Goal: Task Accomplishment & Management: Use online tool/utility

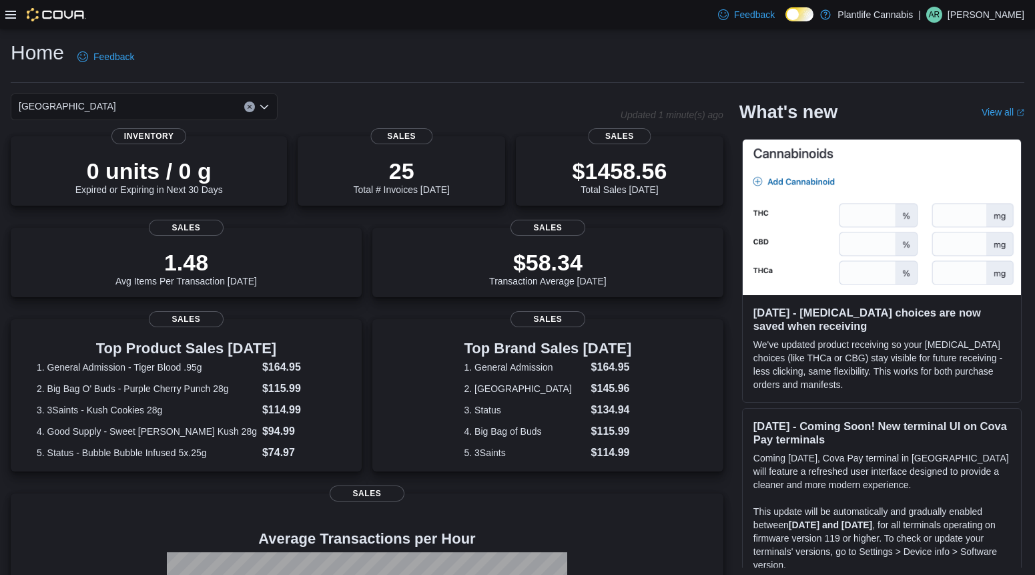
click at [10, 17] on icon at bounding box center [10, 15] width 11 height 8
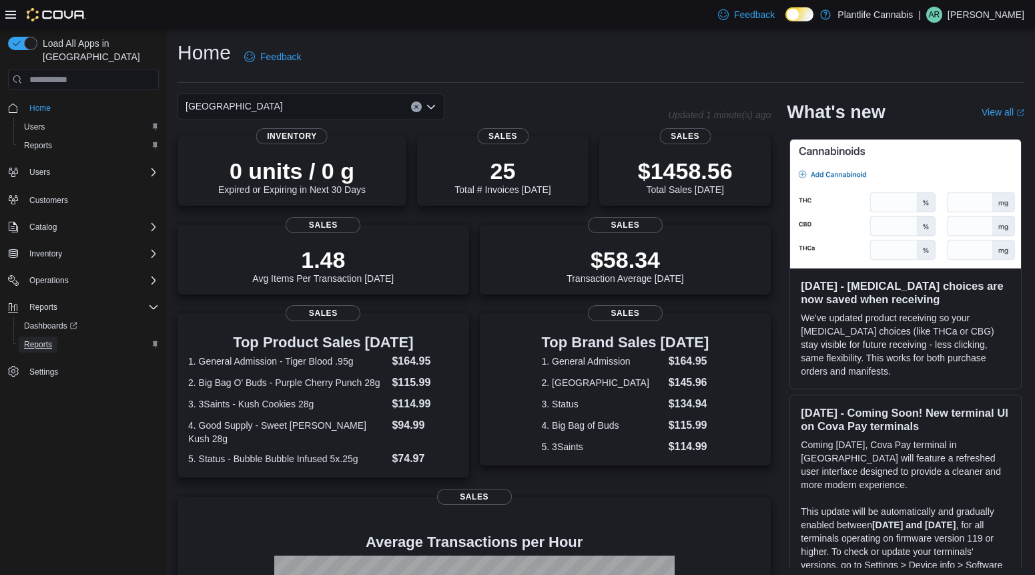
click at [34, 339] on span "Reports" at bounding box center [38, 344] width 28 height 11
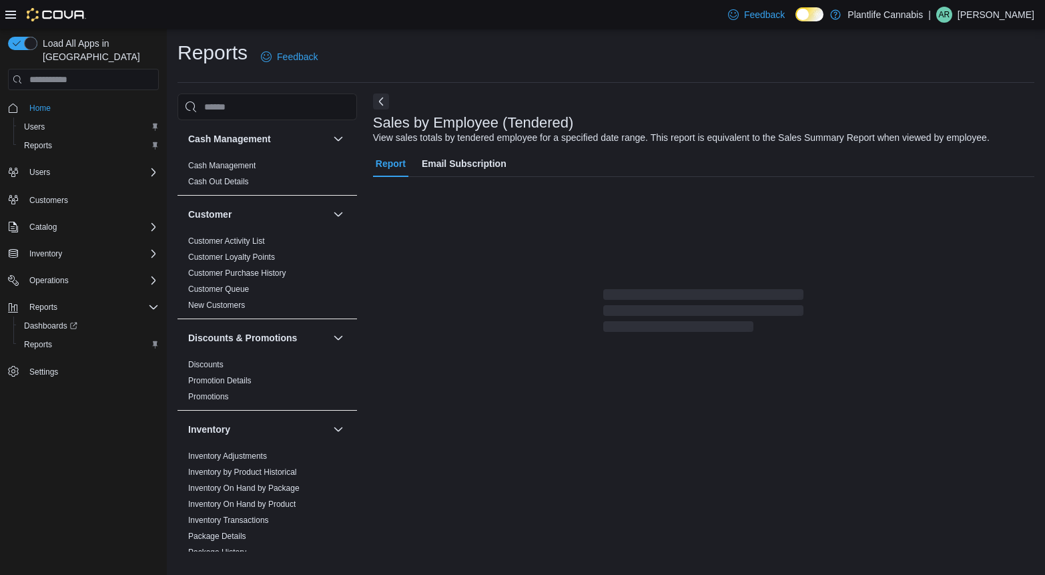
click at [7, 13] on icon at bounding box center [10, 14] width 11 height 11
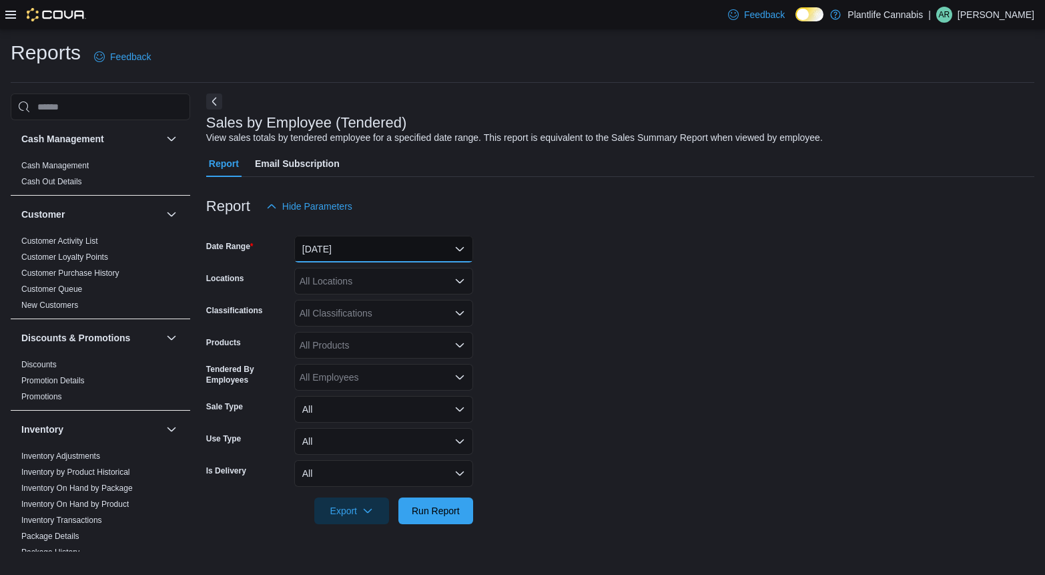
click at [328, 245] on button "[DATE]" at bounding box center [383, 249] width 179 height 27
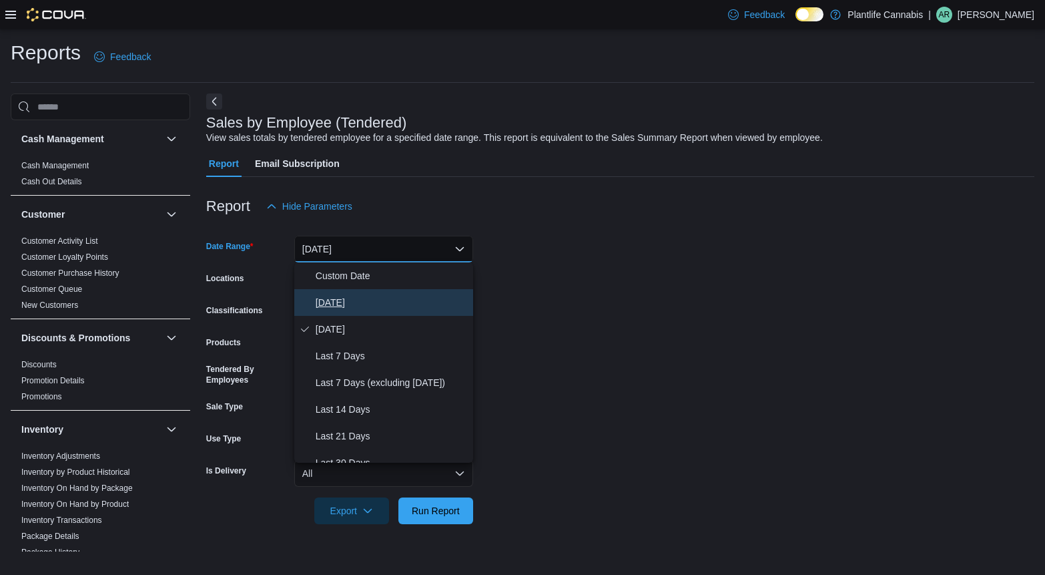
click at [343, 301] on span "[DATE]" at bounding box center [392, 302] width 152 height 16
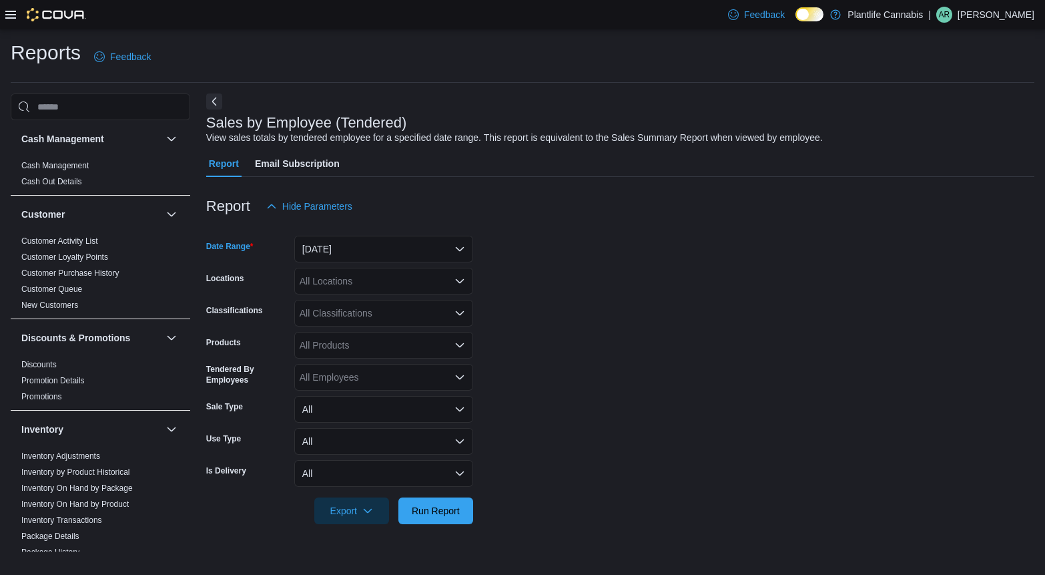
click at [345, 285] on div "All Locations" at bounding box center [383, 281] width 179 height 27
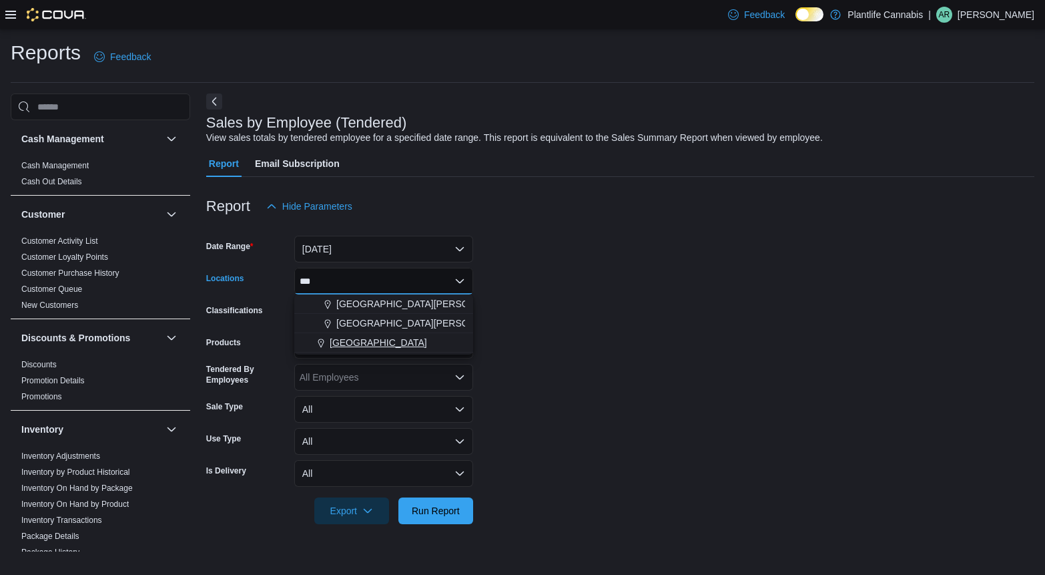
type input "***"
click at [407, 346] on span "[GEOGRAPHIC_DATA]" at bounding box center [378, 342] width 97 height 13
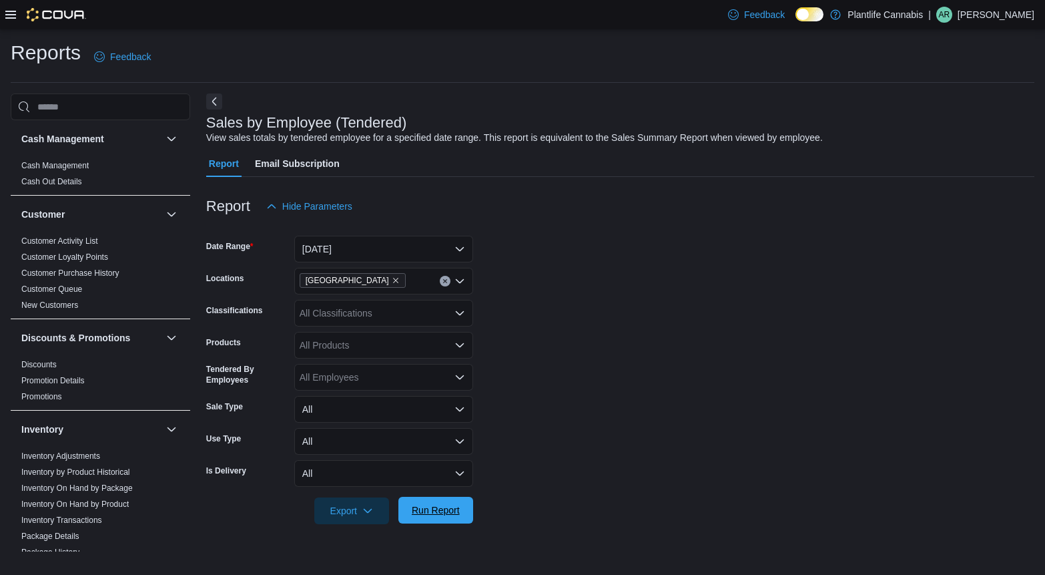
click at [451, 506] on span "Run Report" at bounding box center [436, 509] width 48 height 13
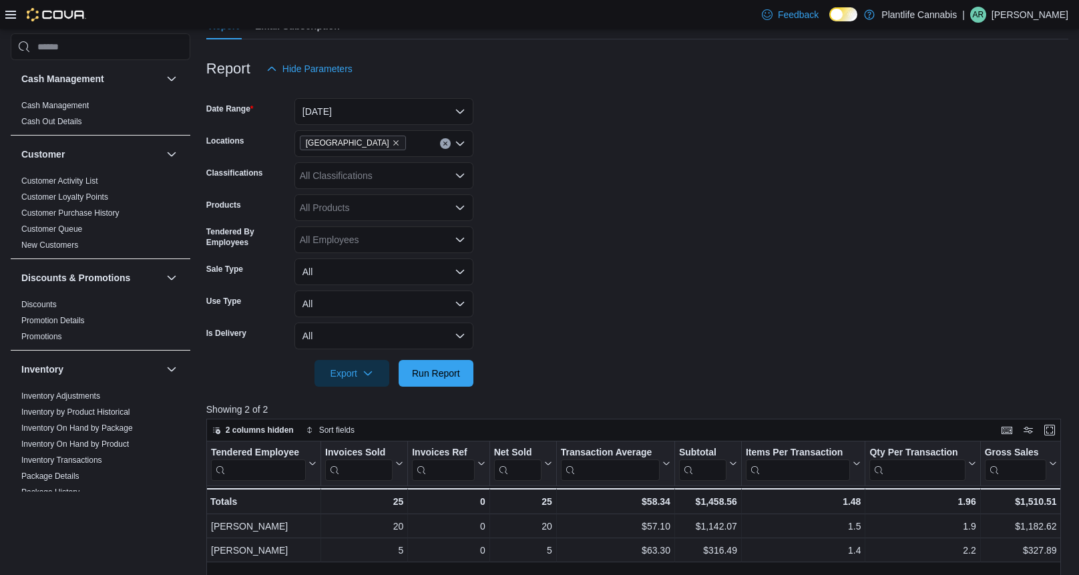
scroll to position [127, 0]
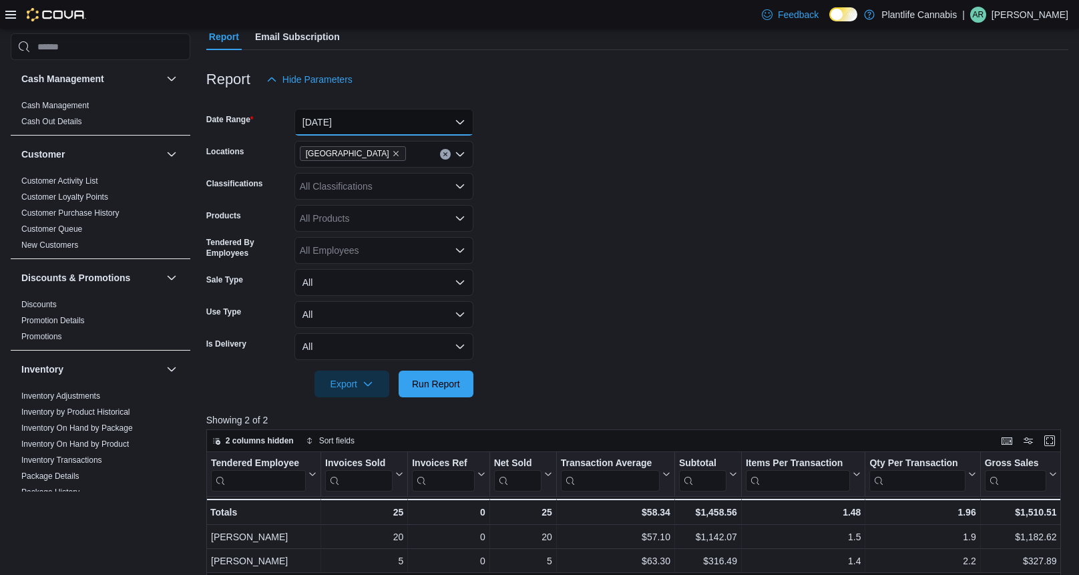
click at [338, 132] on button "[DATE]" at bounding box center [383, 122] width 179 height 27
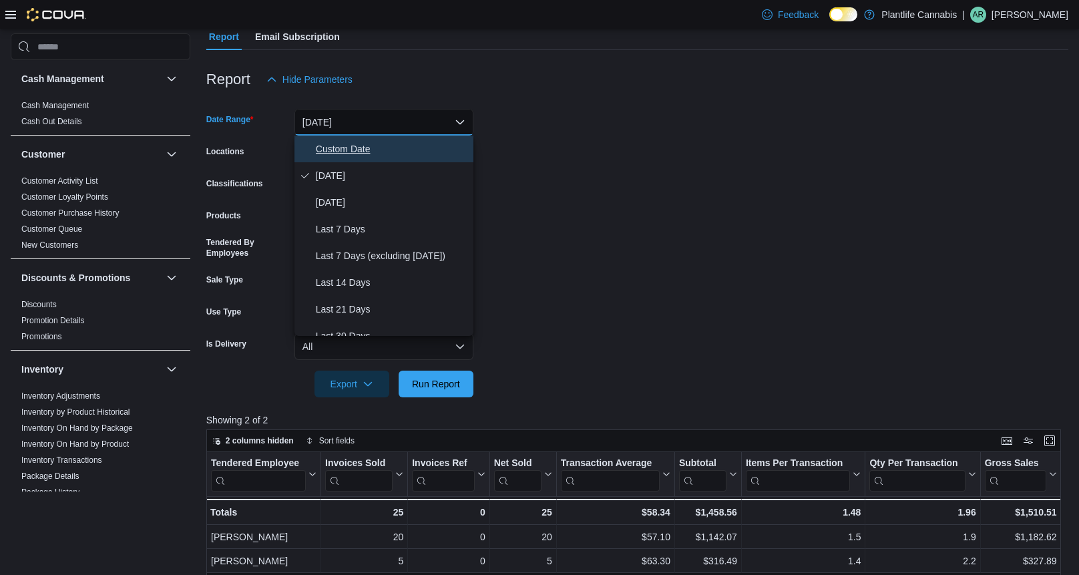
click at [341, 153] on span "Custom Date" at bounding box center [392, 149] width 152 height 16
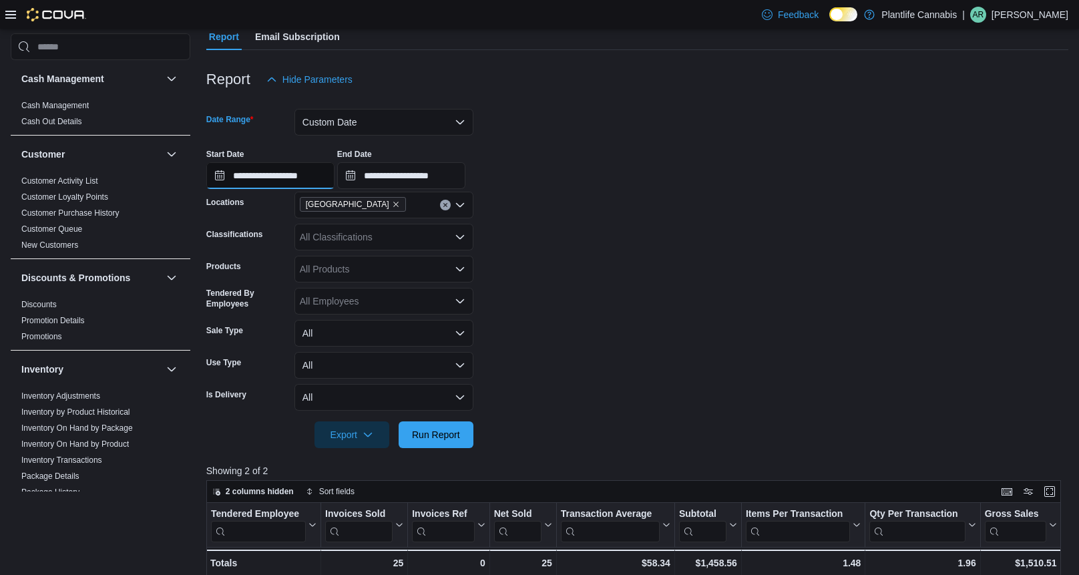
click at [258, 174] on input "**********" at bounding box center [270, 175] width 128 height 27
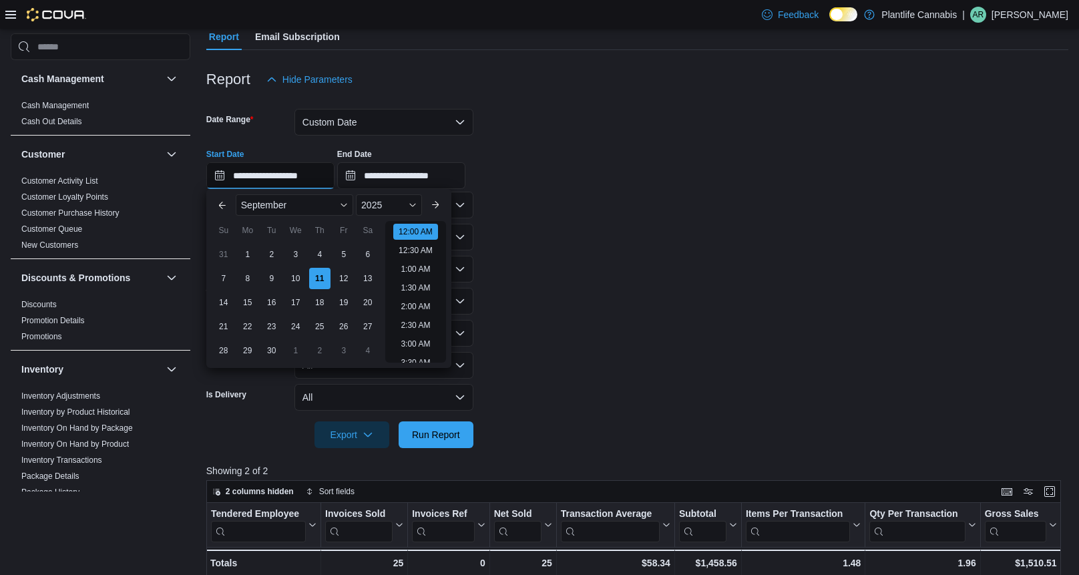
scroll to position [41, 0]
click at [272, 278] on div "9" at bounding box center [271, 277] width 23 height 23
type input "**********"
click at [395, 174] on input "**********" at bounding box center [401, 175] width 128 height 27
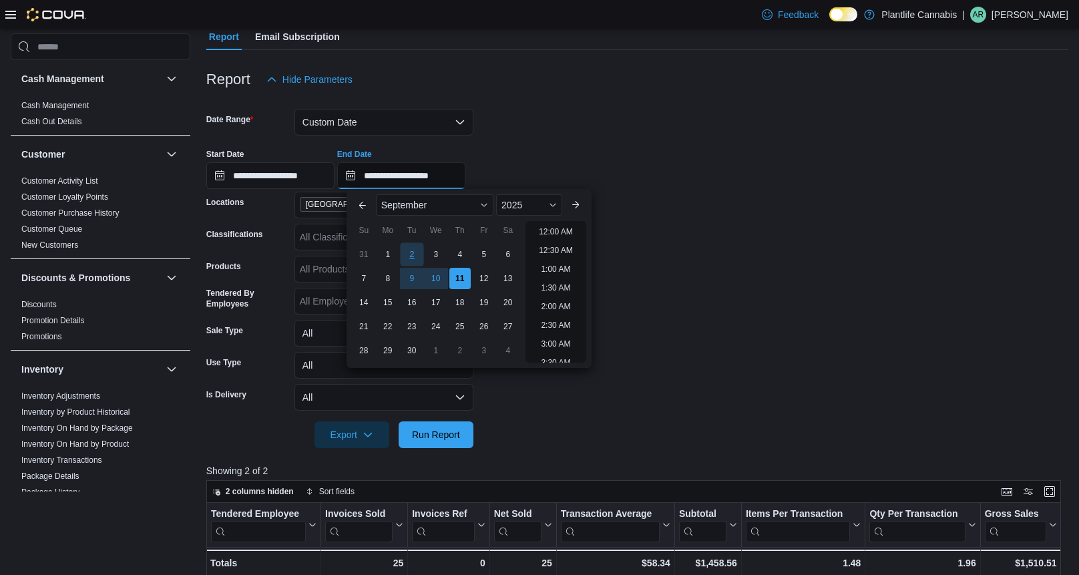
scroll to position [758, 0]
click at [404, 276] on div "9" at bounding box center [411, 277] width 23 height 23
type input "**********"
click at [553, 140] on div "**********" at bounding box center [637, 163] width 862 height 51
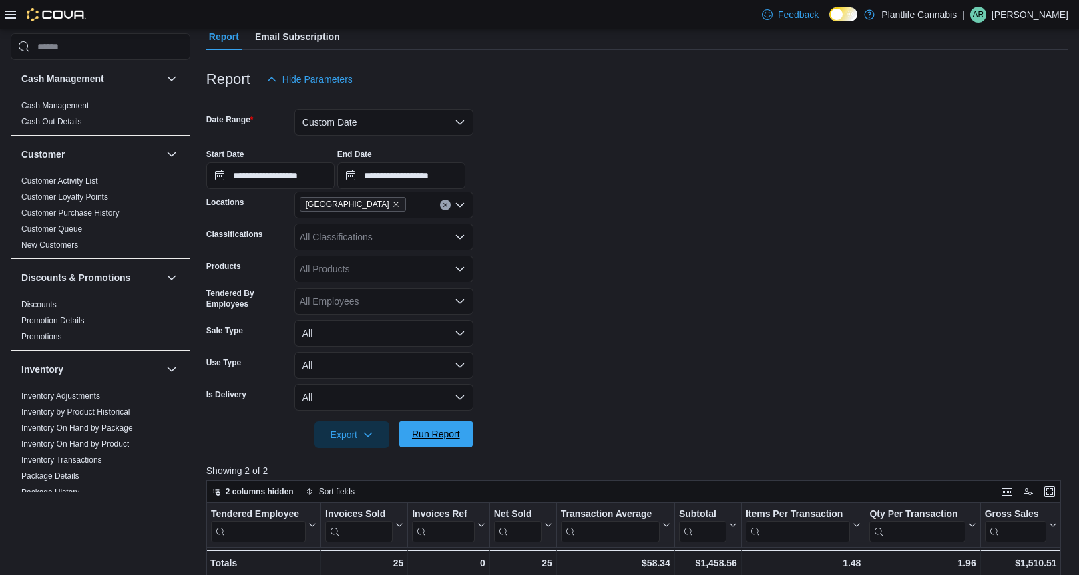
click at [460, 433] on span "Run Report" at bounding box center [436, 434] width 59 height 27
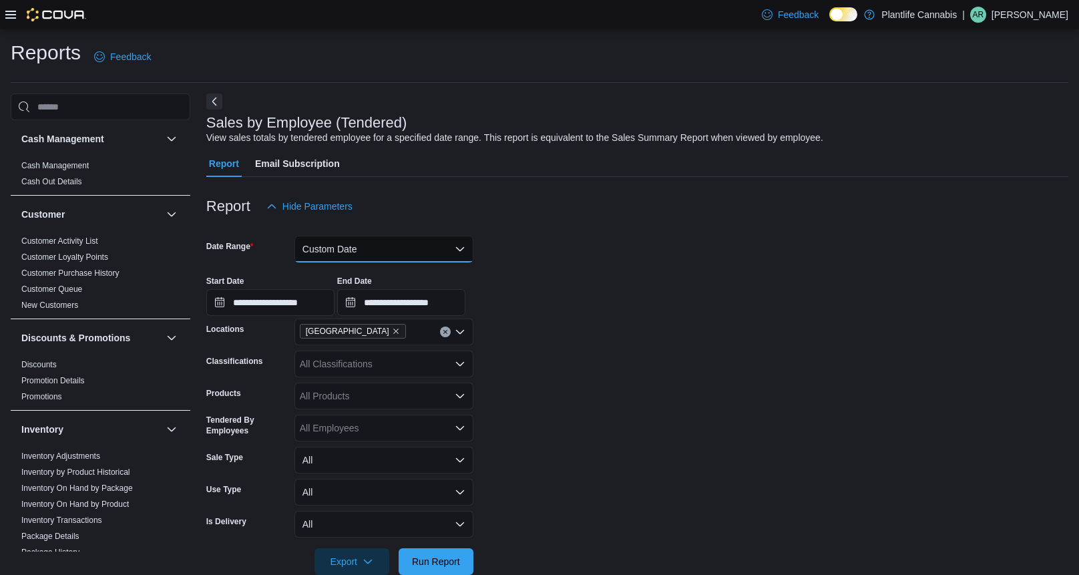
click at [363, 240] on button "Custom Date" at bounding box center [383, 249] width 179 height 27
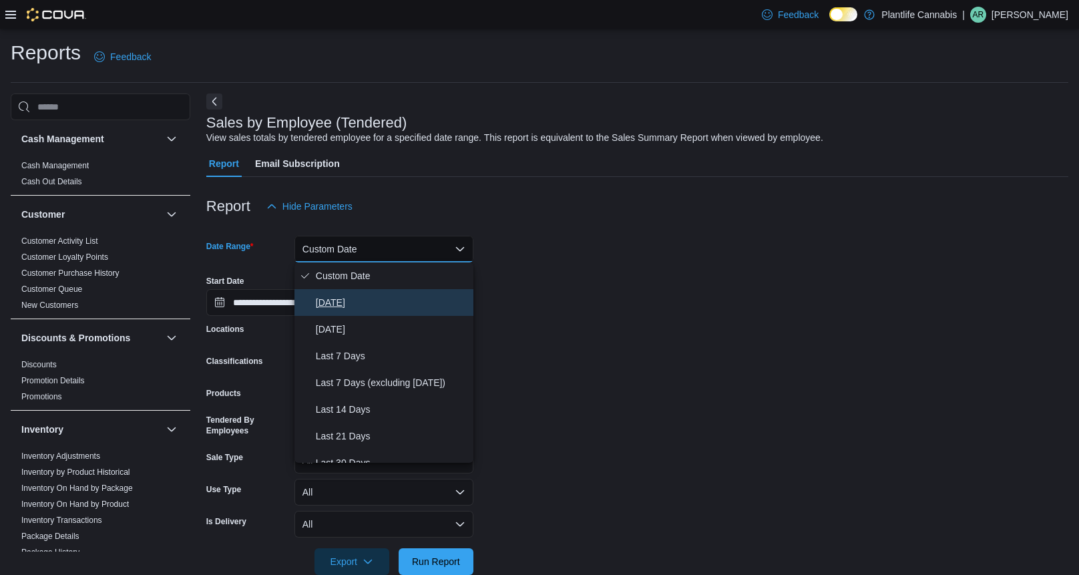
click at [369, 295] on span "[DATE]" at bounding box center [392, 302] width 152 height 16
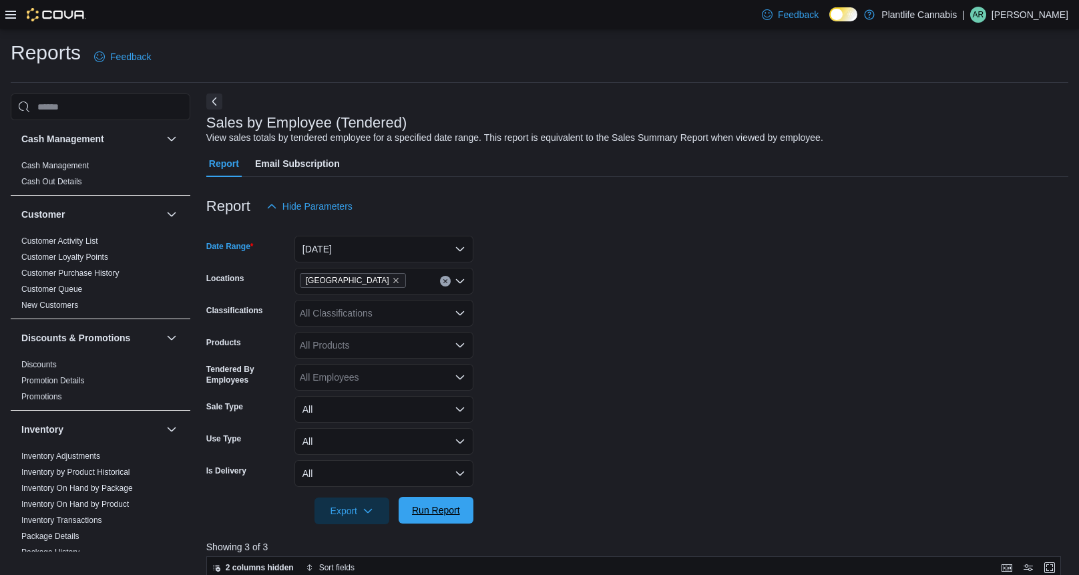
click at [443, 519] on span "Run Report" at bounding box center [436, 510] width 59 height 27
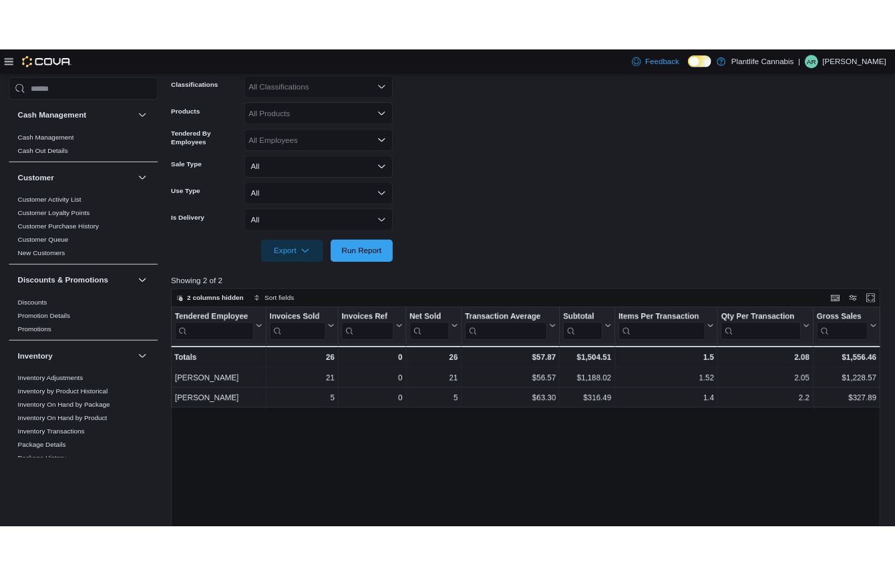
scroll to position [193, 0]
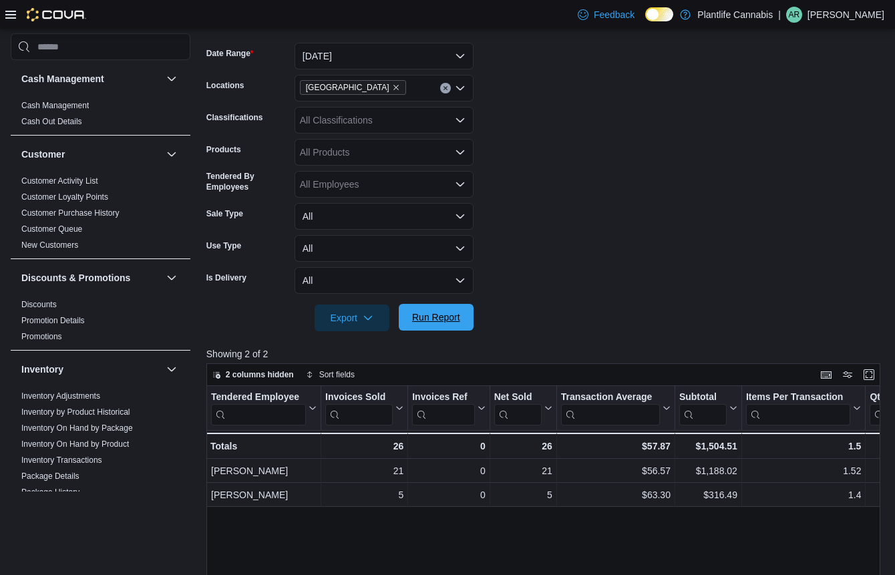
click at [439, 311] on span "Run Report" at bounding box center [436, 316] width 48 height 13
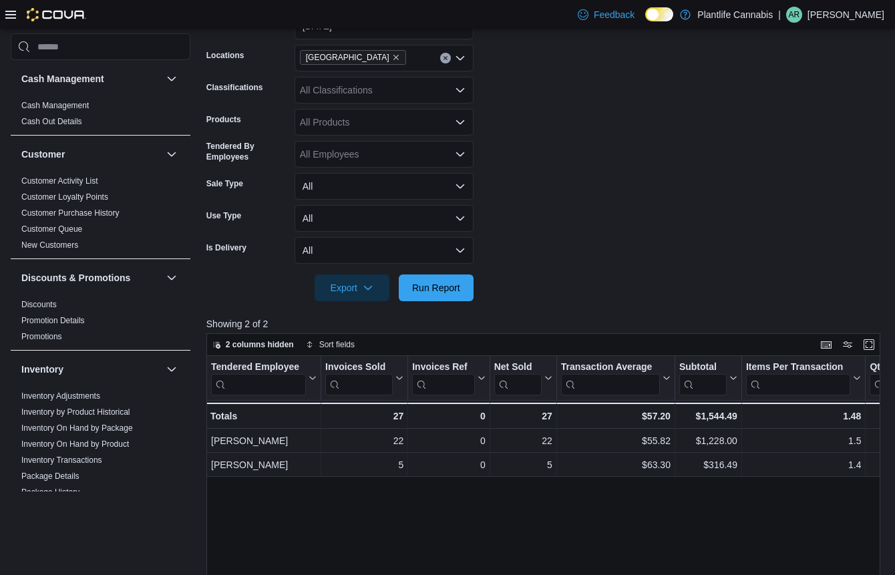
scroll to position [0, 0]
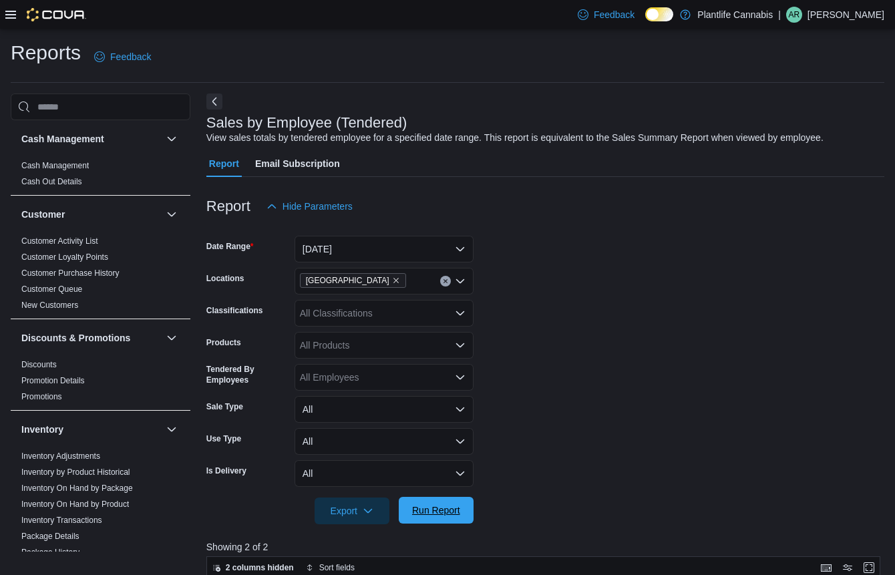
click at [453, 509] on span "Run Report" at bounding box center [436, 509] width 48 height 13
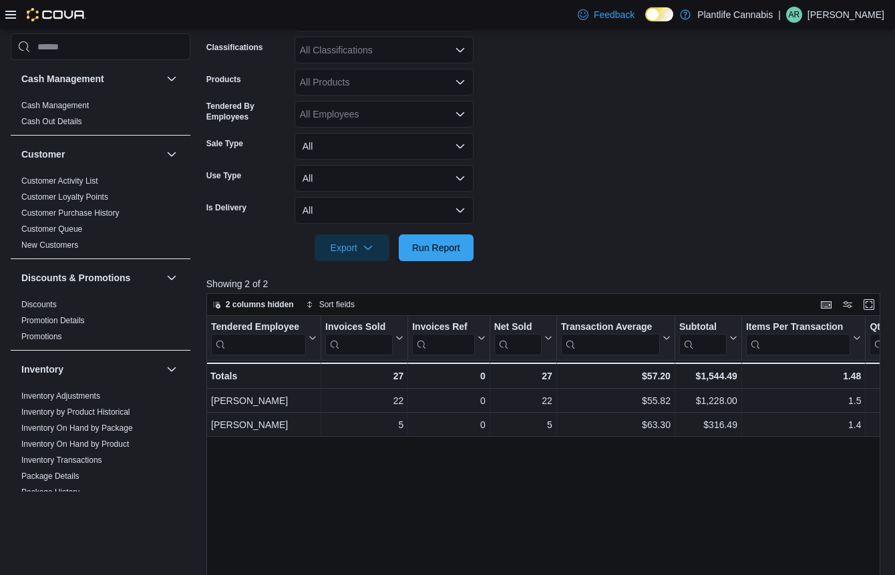
scroll to position [270, 0]
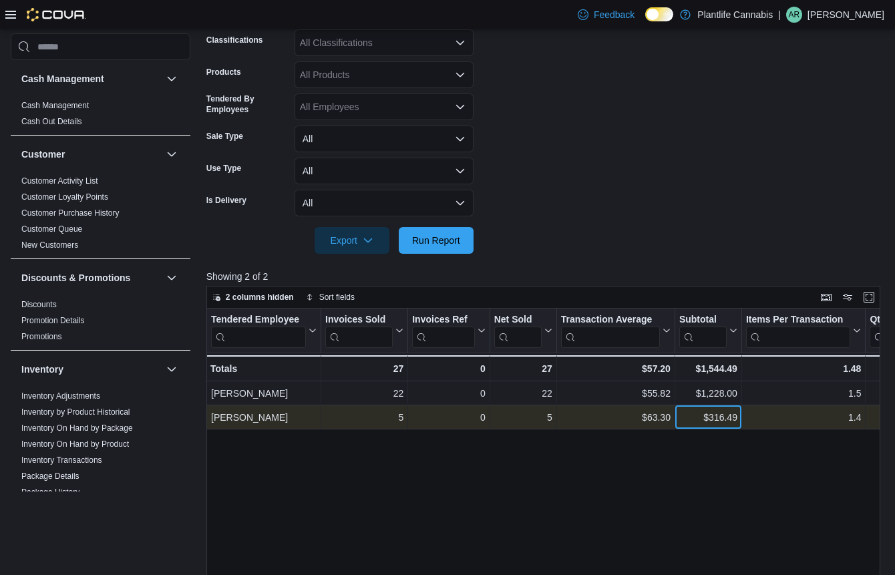
click at [705, 419] on div "$316.49" at bounding box center [708, 417] width 58 height 16
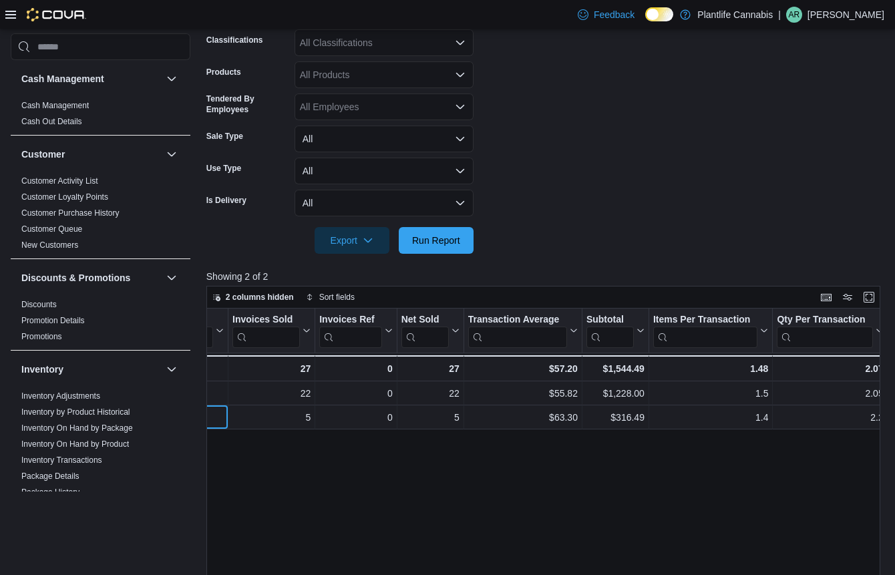
scroll to position [0, 0]
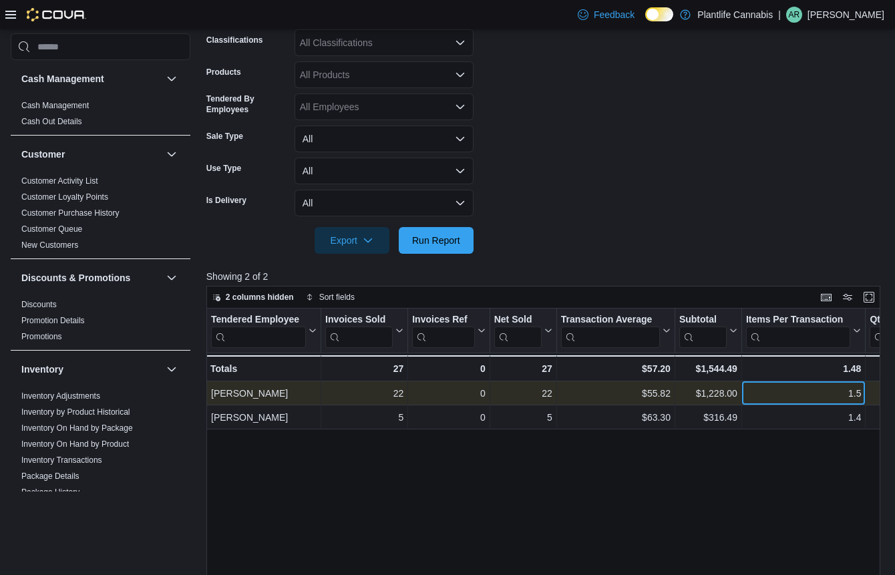
click at [812, 397] on div "1.5" at bounding box center [803, 393] width 115 height 16
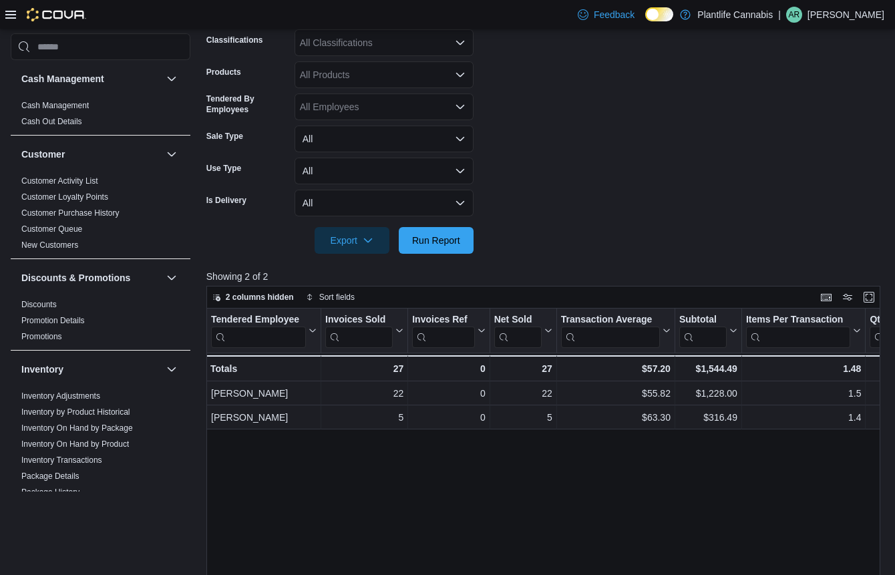
click at [388, 46] on div "All Classifications" at bounding box center [383, 42] width 179 height 27
type input "***"
click at [398, 68] on div "Accessory Group" at bounding box center [383, 65] width 163 height 13
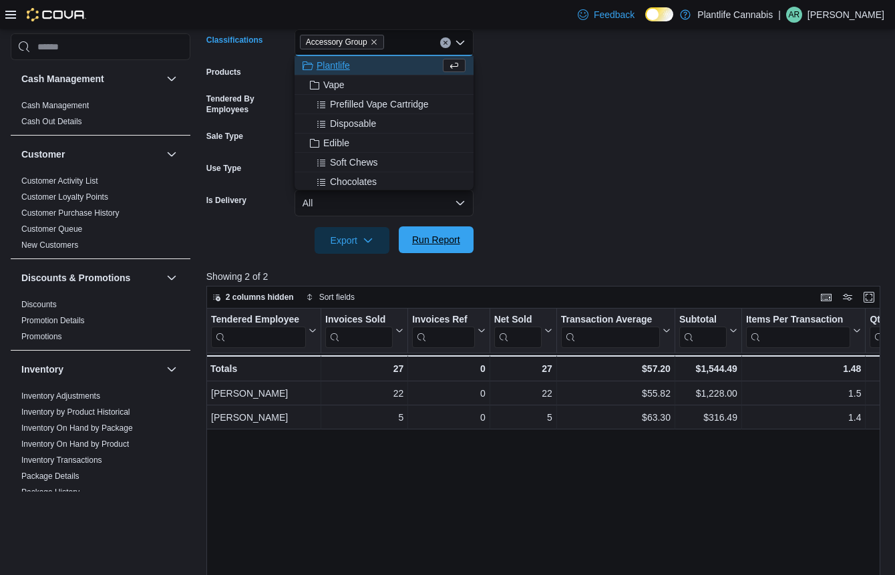
click at [466, 242] on button "Run Report" at bounding box center [436, 239] width 75 height 27
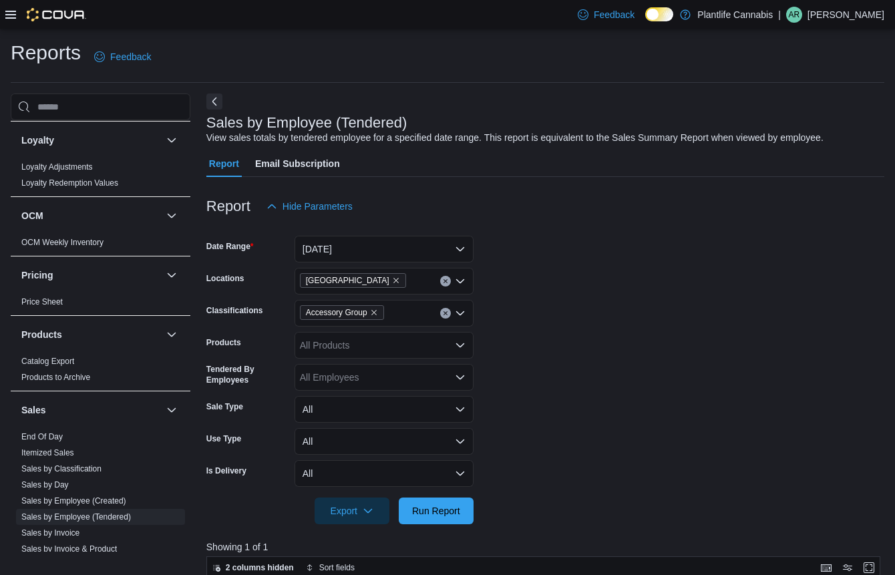
scroll to position [527, 0]
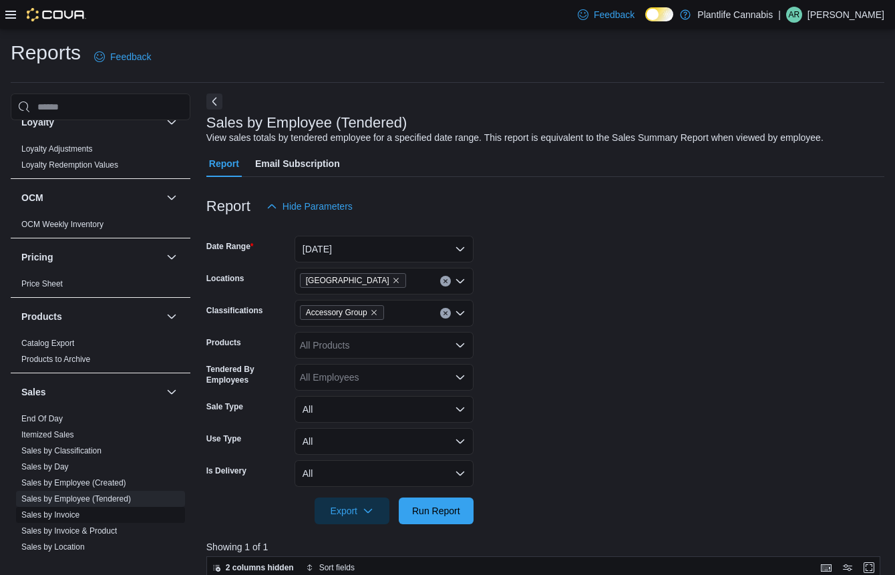
click at [113, 513] on span "Sales by Invoice" at bounding box center [100, 515] width 169 height 16
click at [85, 517] on span "Sales by Invoice" at bounding box center [100, 515] width 169 height 16
click at [79, 517] on link "Sales by Invoice" at bounding box center [50, 514] width 58 height 9
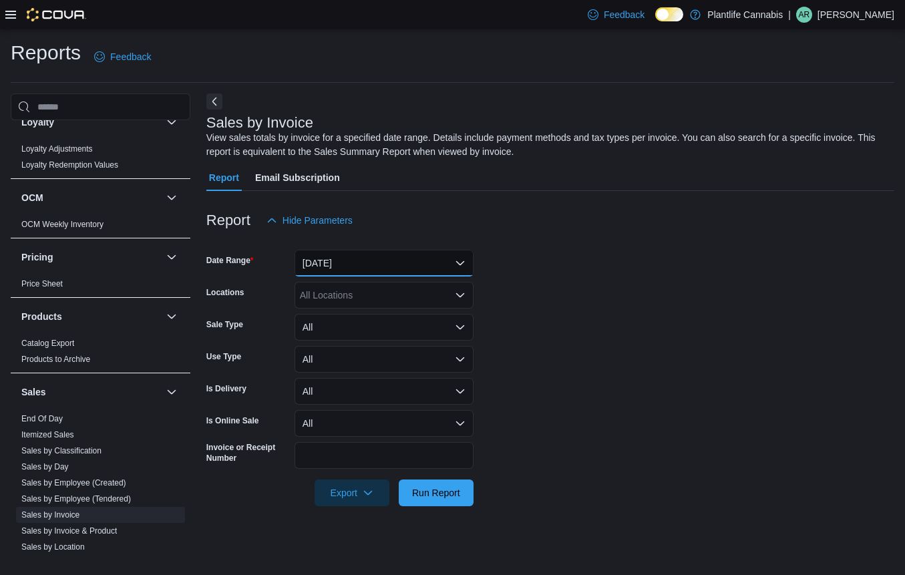
click at [378, 274] on button "[DATE]" at bounding box center [383, 263] width 179 height 27
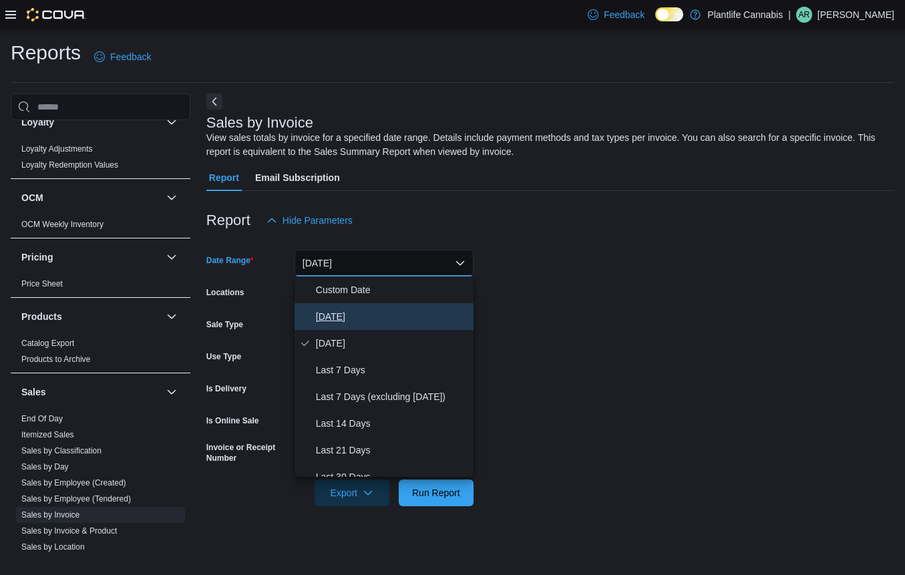
click at [371, 312] on span "[DATE]" at bounding box center [392, 316] width 152 height 16
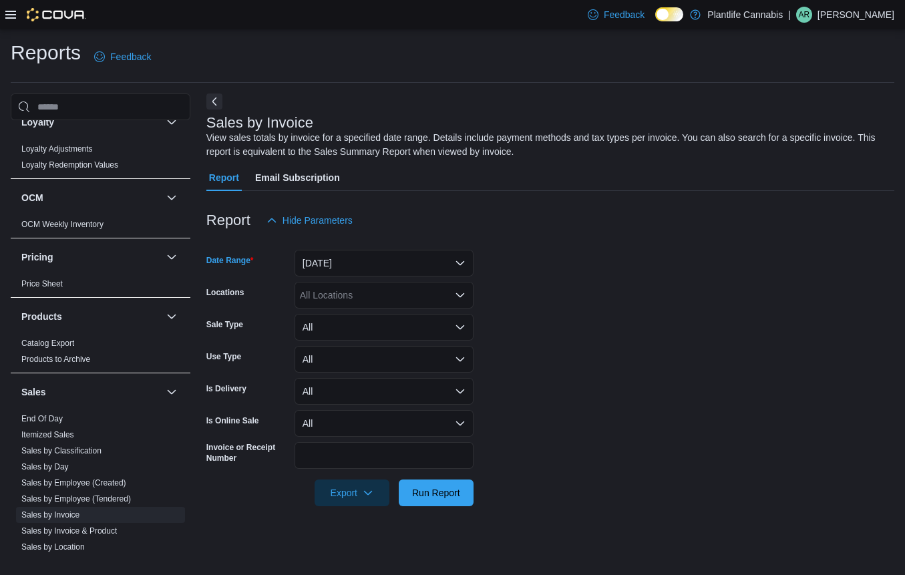
click at [371, 300] on div "All Locations" at bounding box center [383, 295] width 179 height 27
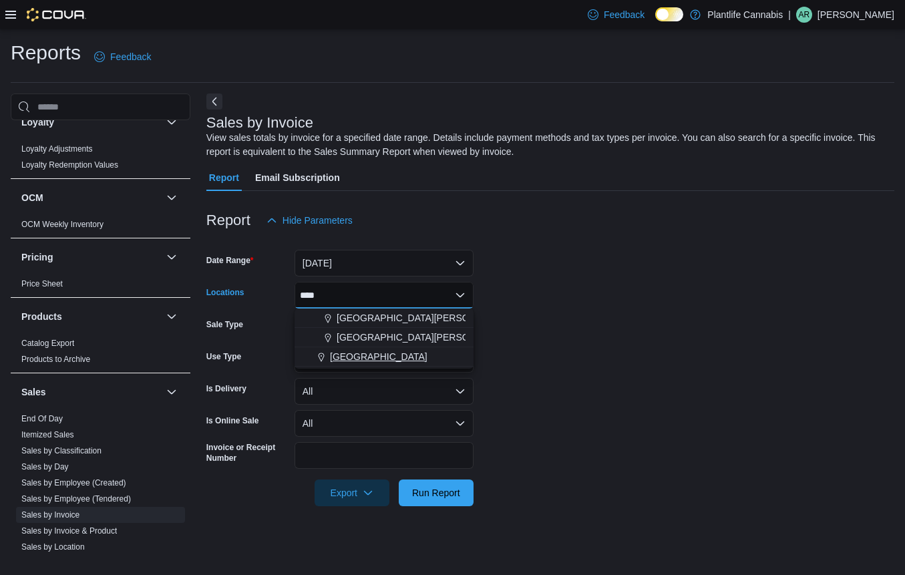
type input "****"
click at [393, 360] on span "[GEOGRAPHIC_DATA]" at bounding box center [378, 356] width 97 height 13
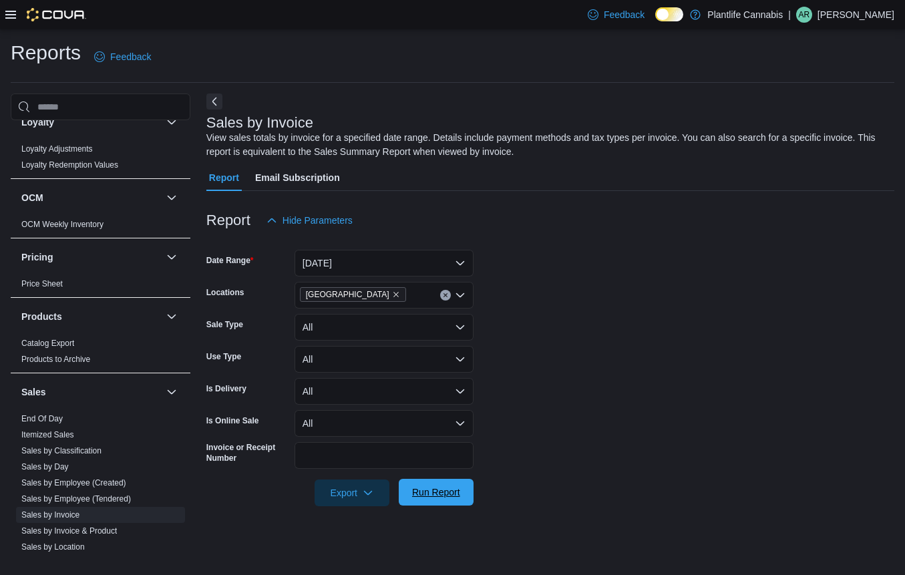
click at [425, 497] on span "Run Report" at bounding box center [436, 491] width 48 height 13
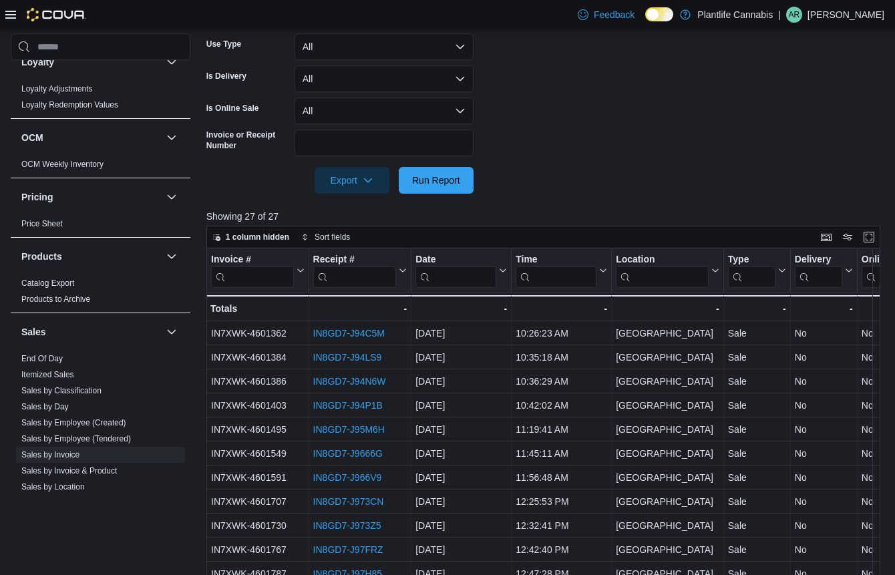
scroll to position [163, 0]
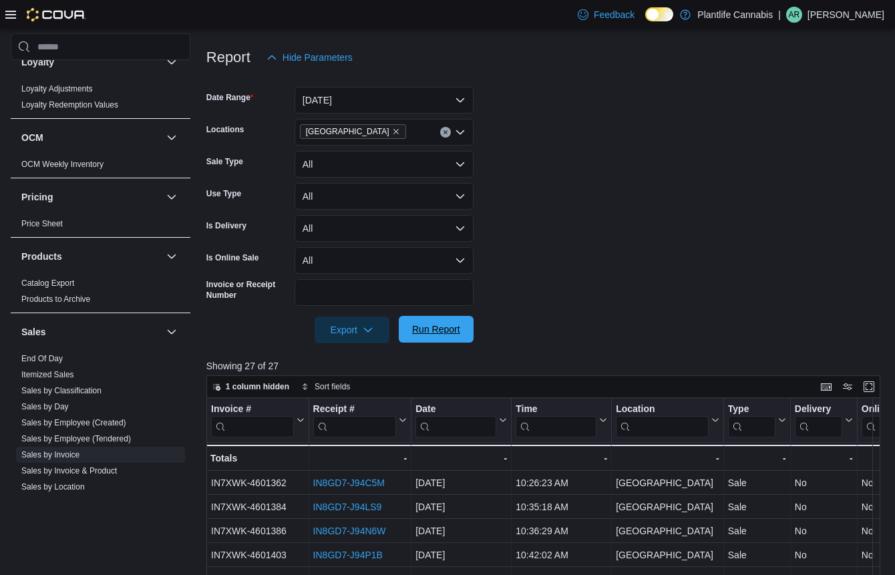
click at [453, 330] on span "Run Report" at bounding box center [436, 328] width 48 height 13
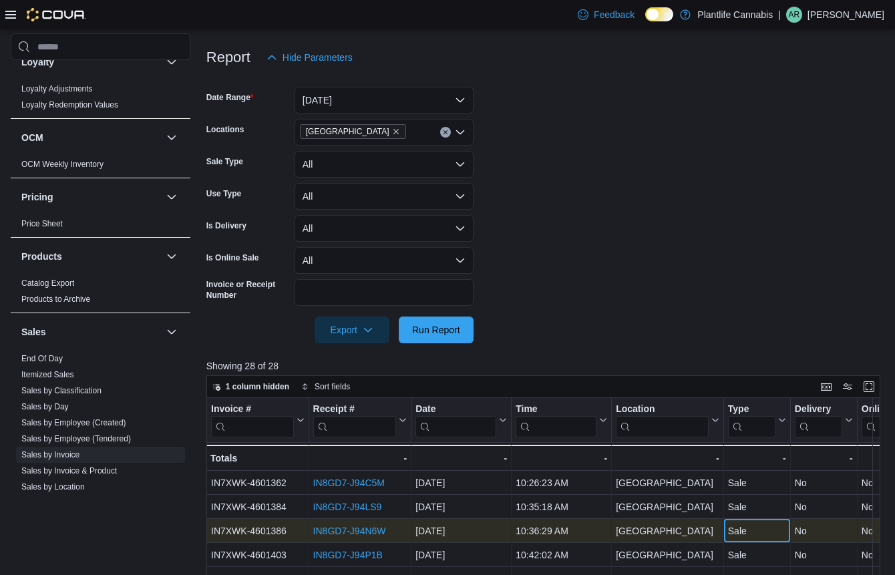
click at [753, 519] on div "Sale - Type, column 6, row 3" at bounding box center [757, 531] width 67 height 24
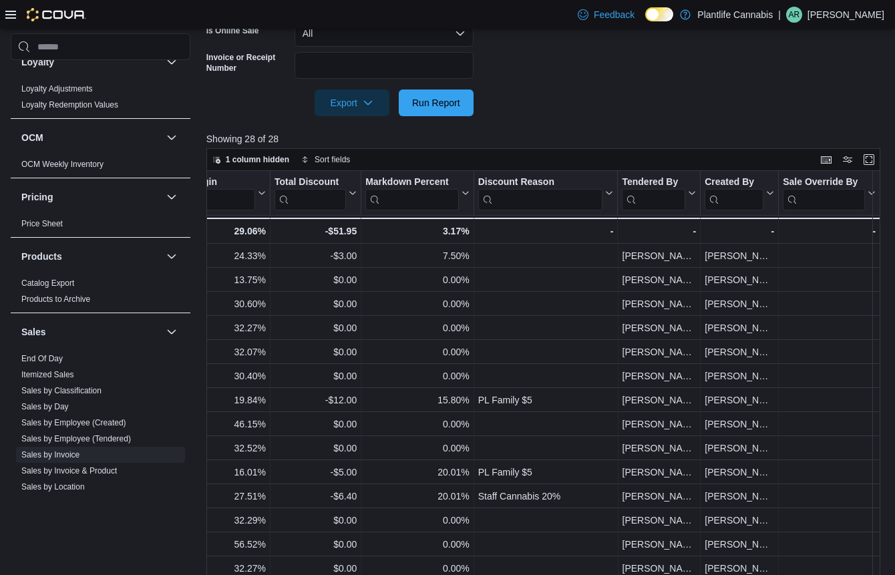
scroll to position [0, 1433]
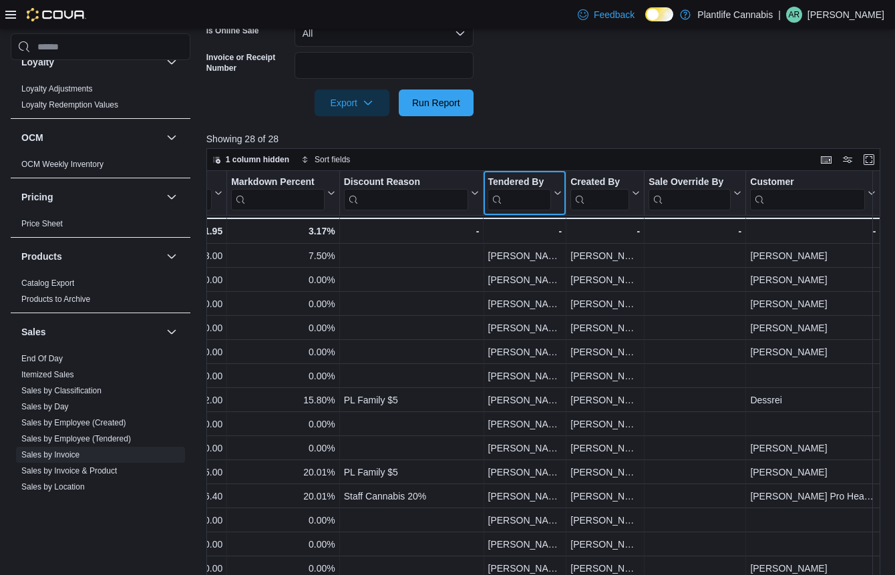
click at [541, 201] on input "search" at bounding box center [518, 199] width 63 height 21
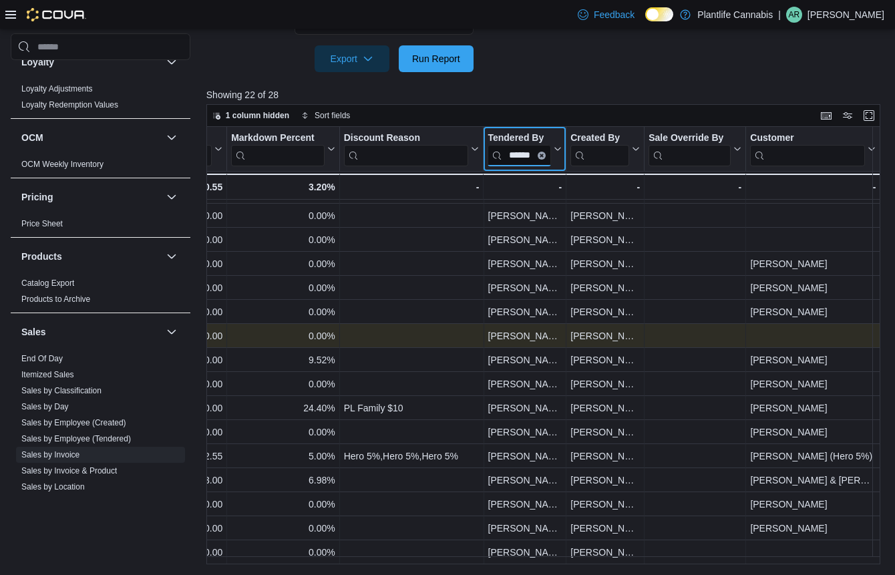
scroll to position [172, 1433]
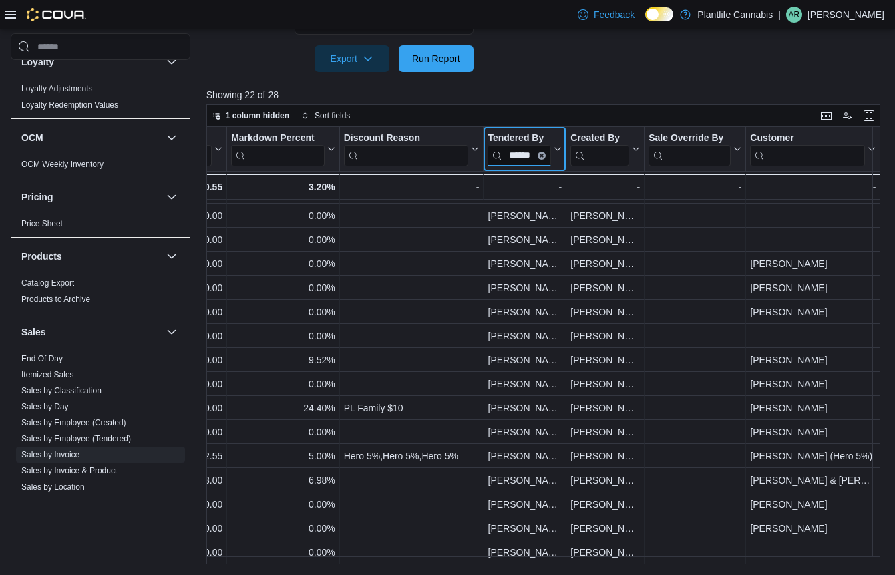
type input "******"
